Goal: Navigation & Orientation: Find specific page/section

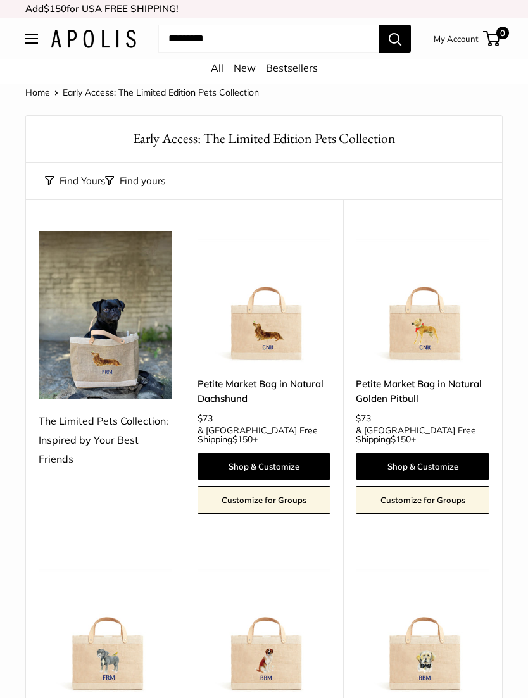
click at [32, 39] on span "Open menu" at bounding box center [32, 39] width 4 height 4
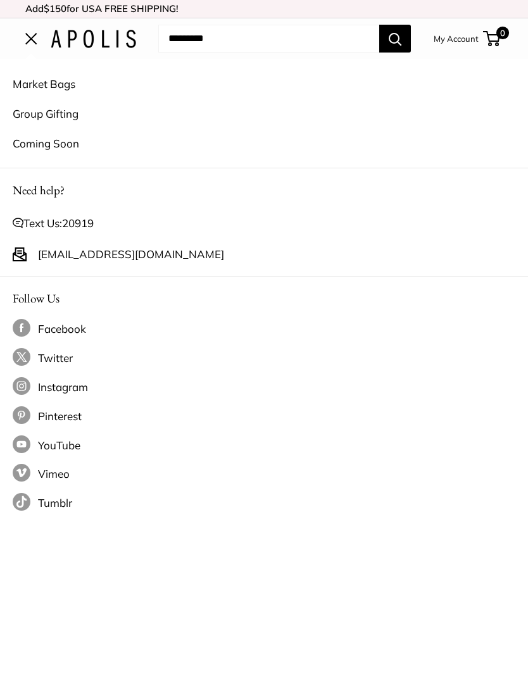
click at [63, 152] on link "Coming Soon" at bounding box center [264, 143] width 503 height 30
click at [62, 88] on link "Market Bags" at bounding box center [264, 84] width 503 height 30
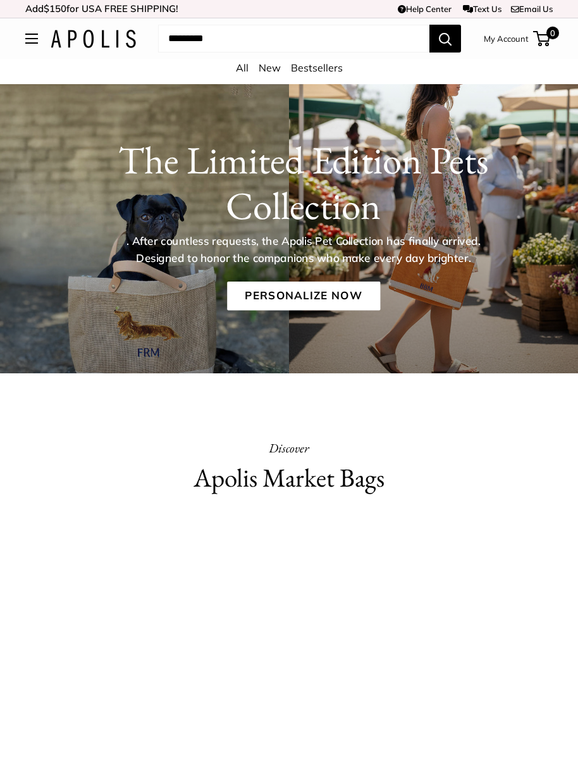
click at [34, 44] on button "Open menu" at bounding box center [31, 39] width 13 height 10
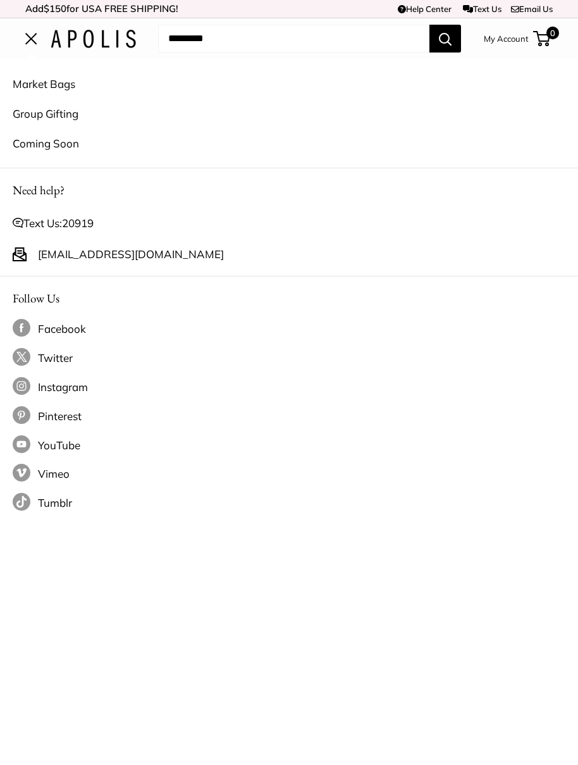
click at [56, 85] on link "Market Bags" at bounding box center [289, 84] width 553 height 30
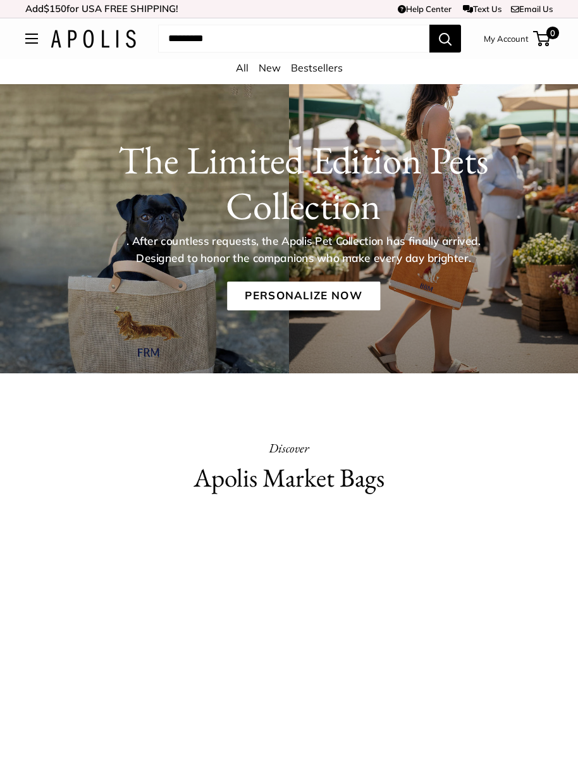
click at [274, 72] on link "New" at bounding box center [270, 67] width 22 height 13
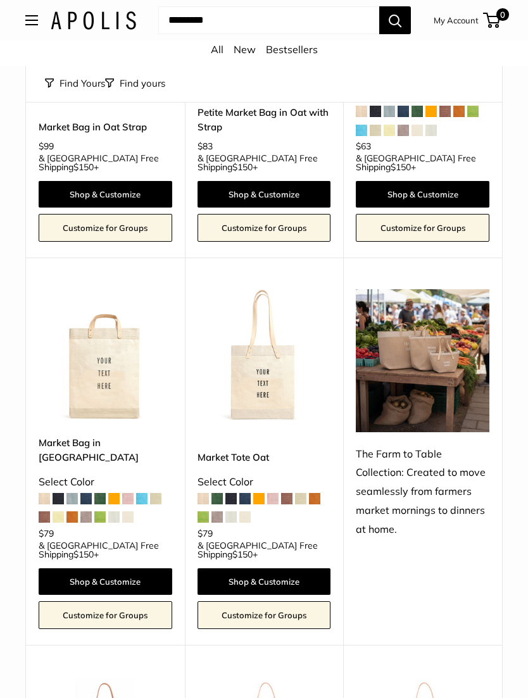
scroll to position [315, 0]
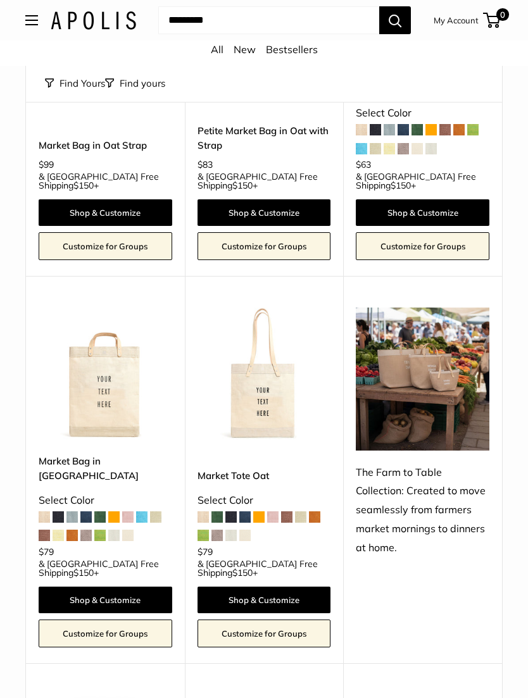
click at [469, 382] on img at bounding box center [423, 379] width 134 height 142
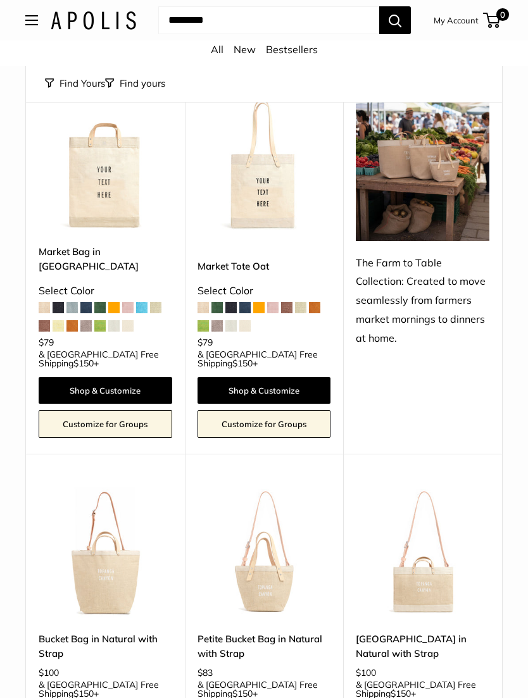
scroll to position [523, 0]
